Goal: Task Accomplishment & Management: Complete application form

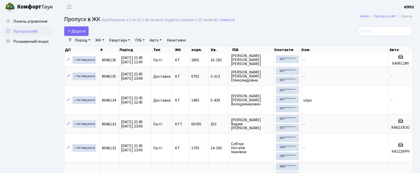
select select "25"
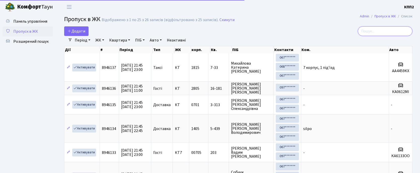
click at [389, 35] on input "search" at bounding box center [385, 31] width 55 height 10
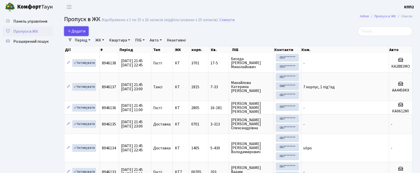
click at [76, 27] on link "Додати" at bounding box center [76, 31] width 24 height 10
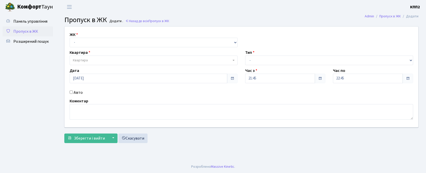
click at [83, 44] on select "- КТ, вул. Регенераторна, 4 КТ2, просп. Соборності, 17 КТ3, вул. Березнева, 16 …" at bounding box center [154, 43] width 168 height 10
select select "271"
click at [70, 38] on select "- КТ, вул. Регенераторна, 4 КТ2, просп. Соборності, 17 КТ3, вул. Березнева, 16 …" at bounding box center [154, 43] width 168 height 10
select select
click at [86, 60] on span "Квартира" at bounding box center [80, 60] width 15 height 5
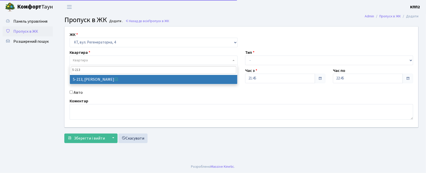
type input "5-213"
select select "2371"
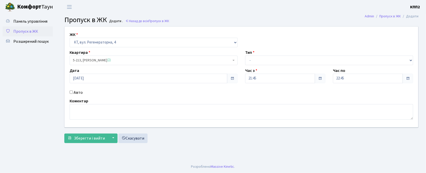
click at [75, 92] on label "Авто" at bounding box center [78, 93] width 9 height 6
click at [73, 92] on input "Авто" at bounding box center [71, 92] width 3 height 3
checkbox input "true"
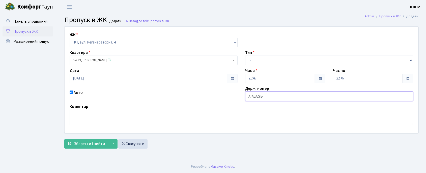
type input "АІ4132YB"
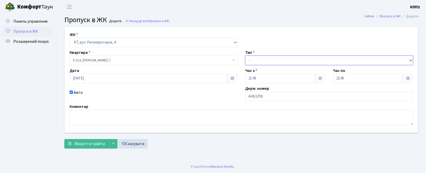
click at [253, 58] on select "- Доставка Таксі Гості Сервіс" at bounding box center [329, 61] width 168 height 10
select select "2"
click at [245, 56] on select "- Доставка Таксі Гості Сервіс" at bounding box center [329, 61] width 168 height 10
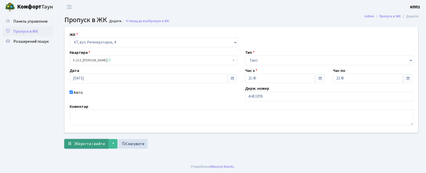
click at [93, 147] on span "Зберегти і вийти" at bounding box center [89, 144] width 31 height 6
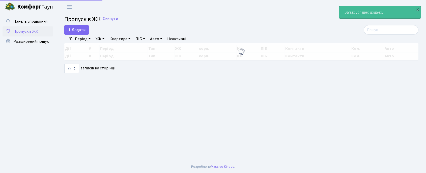
select select "25"
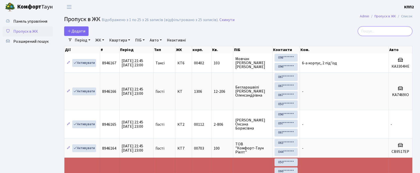
click at [373, 33] on input "search" at bounding box center [385, 31] width 55 height 10
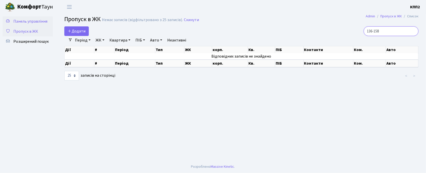
type input "136-158"
click at [45, 24] on span "Панель управління" at bounding box center [30, 22] width 34 height 6
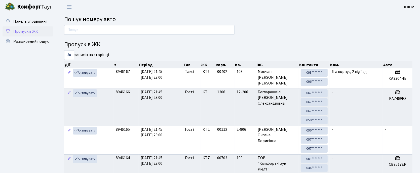
click at [31, 34] on span "Пропуск в ЖК" at bounding box center [25, 32] width 25 height 6
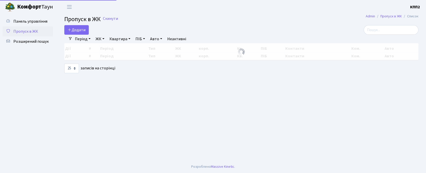
select select "25"
click at [404, 26] on input "search" at bounding box center [390, 30] width 55 height 10
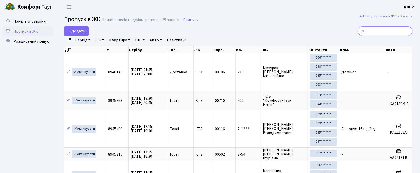
type input "218"
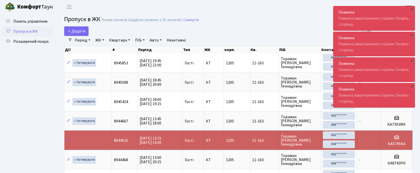
select select "25"
